Goal: Task Accomplishment & Management: Use online tool/utility

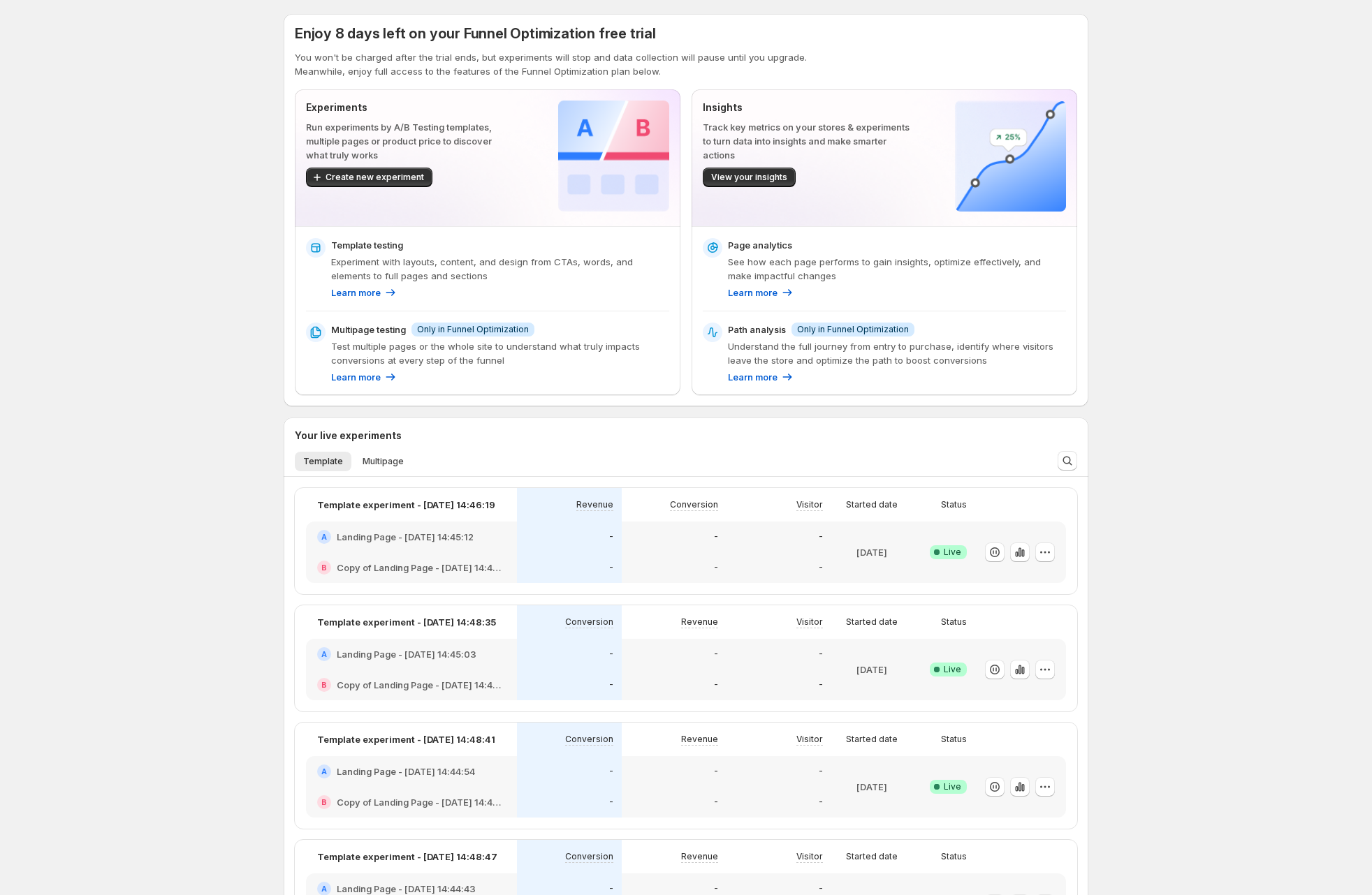
scroll to position [288, 0]
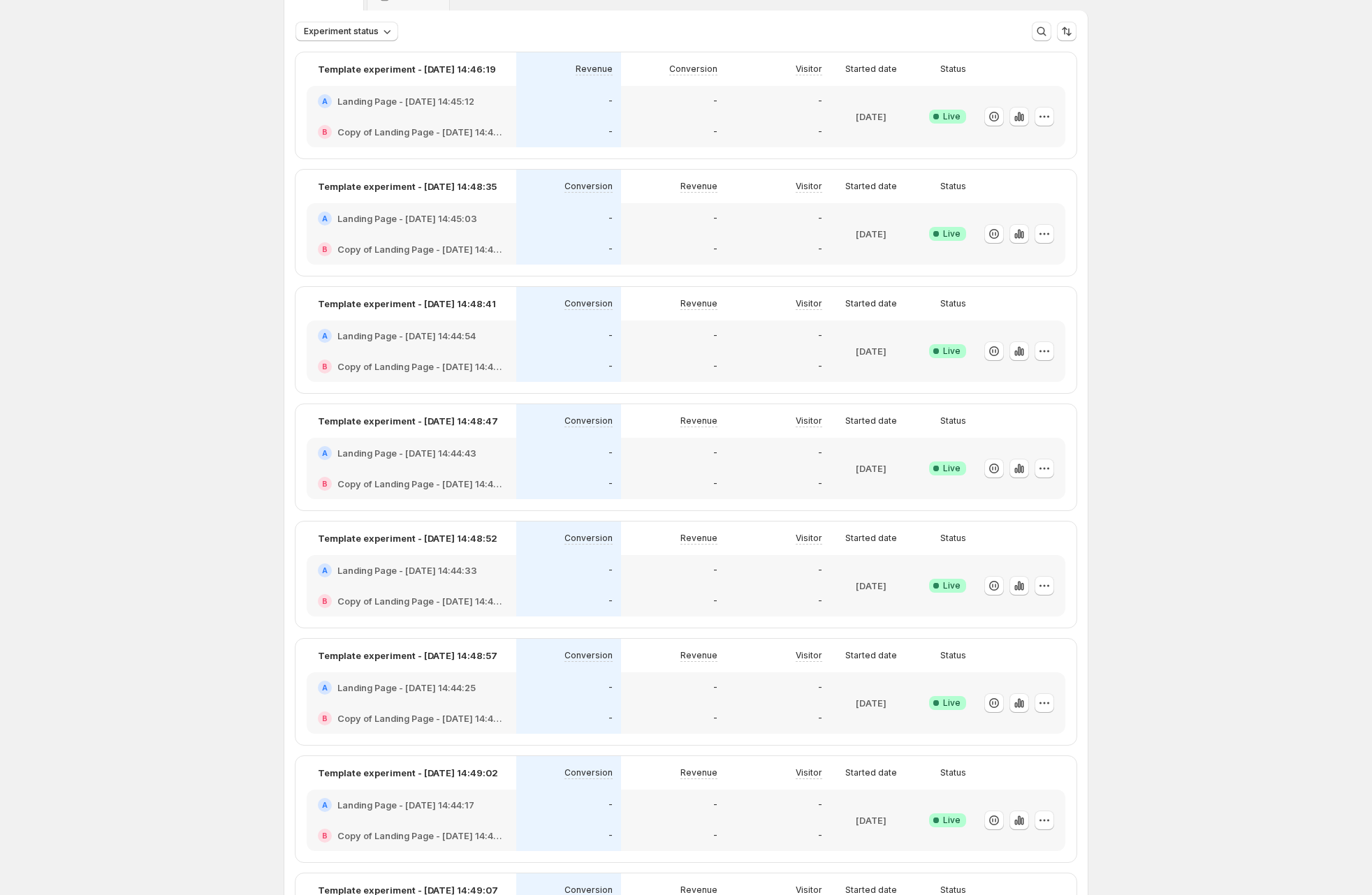
click at [210, 253] on div "Experiments. This page is ready Experiments Create new experiment Template Mult…" at bounding box center [686, 849] width 1372 height 1845
